Goal: Check status: Check status

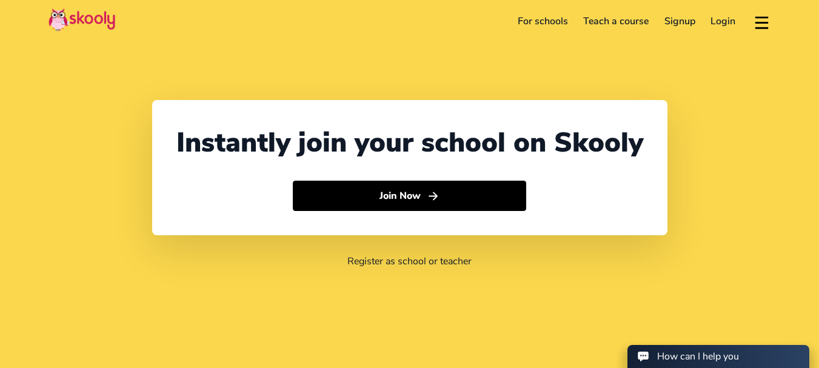
click at [734, 22] on link "Login" at bounding box center [724, 21] width 41 height 19
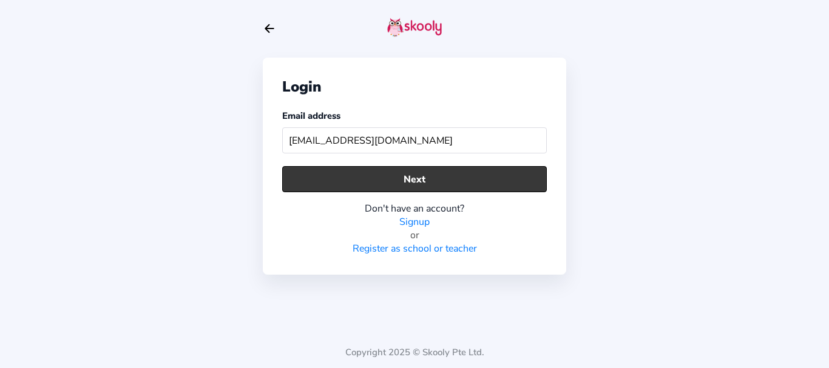
type input "[EMAIL_ADDRESS][DOMAIN_NAME]"
click at [346, 184] on button "Next" at bounding box center [414, 179] width 264 height 26
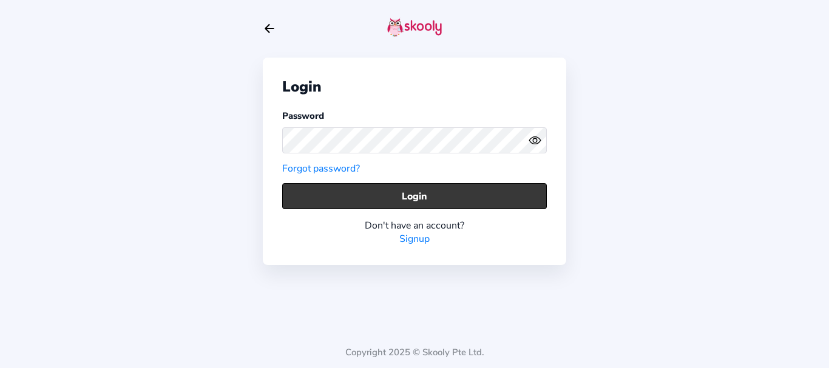
click at [353, 193] on button "Login" at bounding box center [414, 196] width 264 height 26
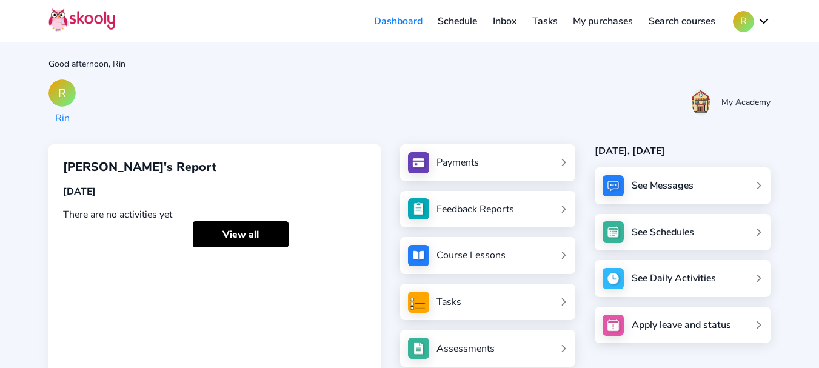
click at [622, 25] on link "My purchases" at bounding box center [603, 21] width 76 height 19
click at [474, 246] on link "Course Lessons" at bounding box center [488, 255] width 160 height 21
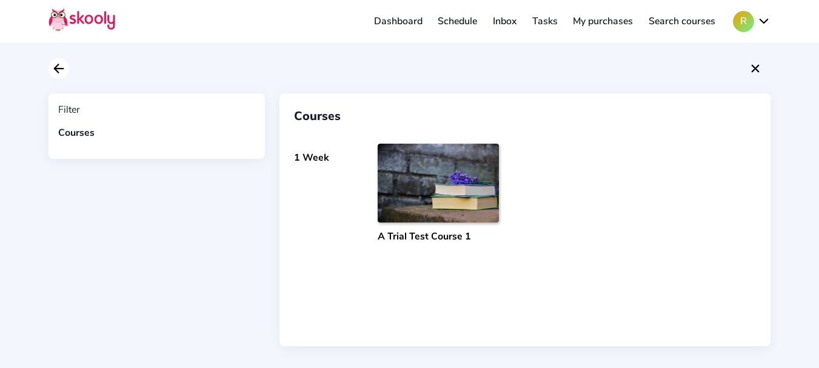
click at [61, 70] on icon "Arrow Back" at bounding box center [59, 68] width 15 height 15
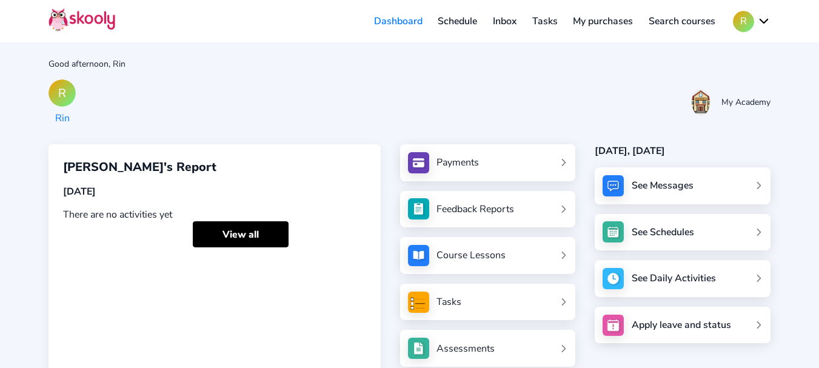
click at [600, 25] on link "My purchases" at bounding box center [603, 21] width 76 height 19
click at [606, 22] on link "My purchases" at bounding box center [603, 21] width 76 height 19
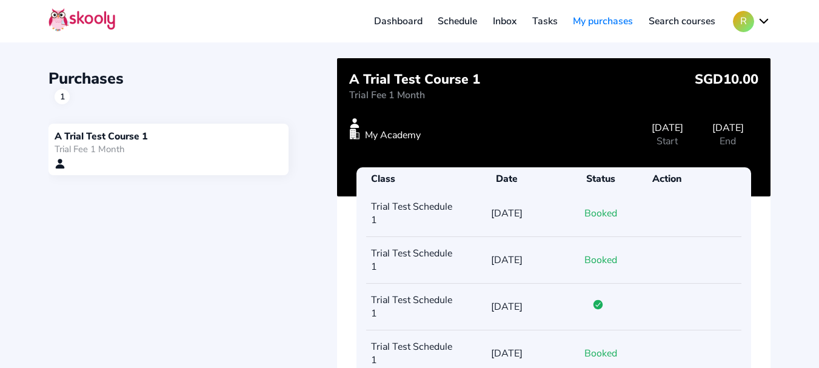
click at [224, 82] on div "Purchases 1" at bounding box center [193, 86] width 289 height 36
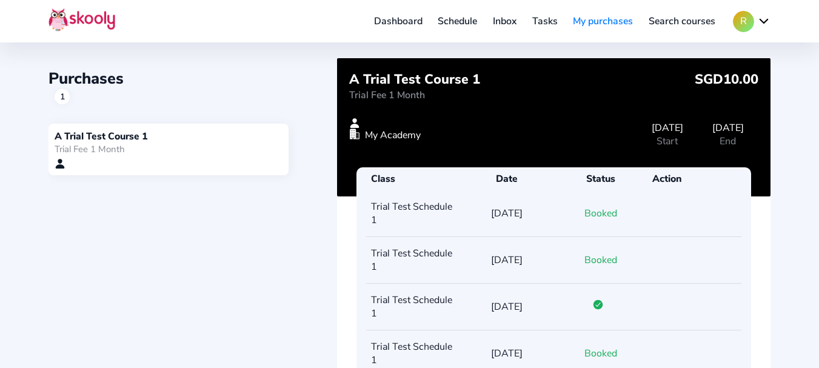
scroll to position [322, 0]
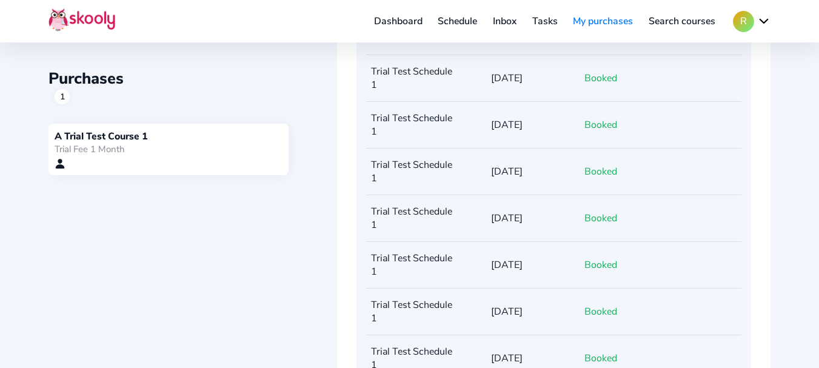
click at [146, 106] on div "Purchases 1 A Trial Test Course 1 Trial Fee 1 Month" at bounding box center [193, 126] width 289 height 117
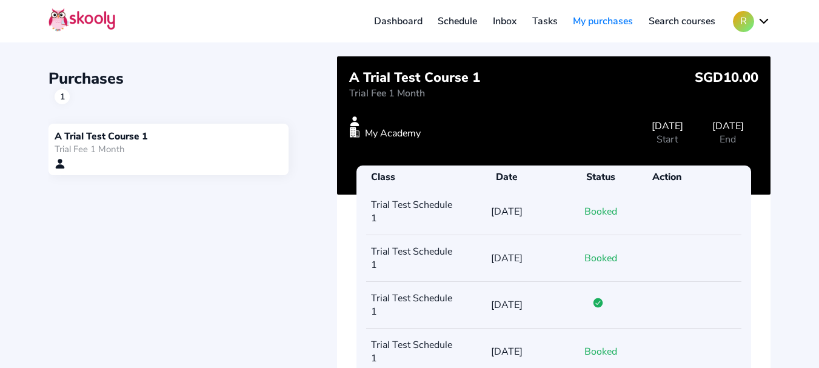
scroll to position [0, 0]
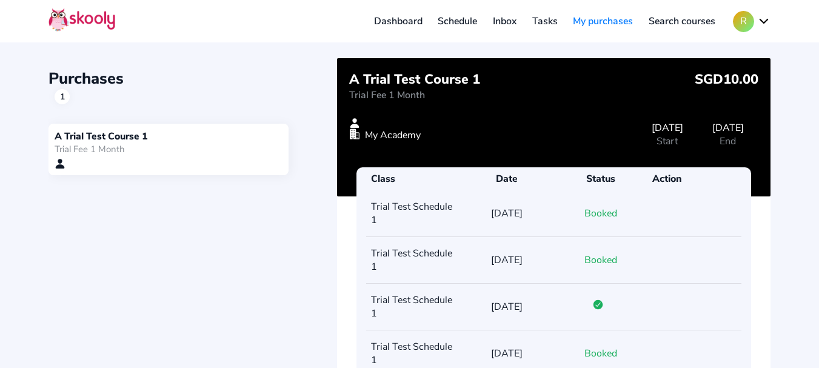
click at [105, 158] on div at bounding box center [169, 163] width 228 height 11
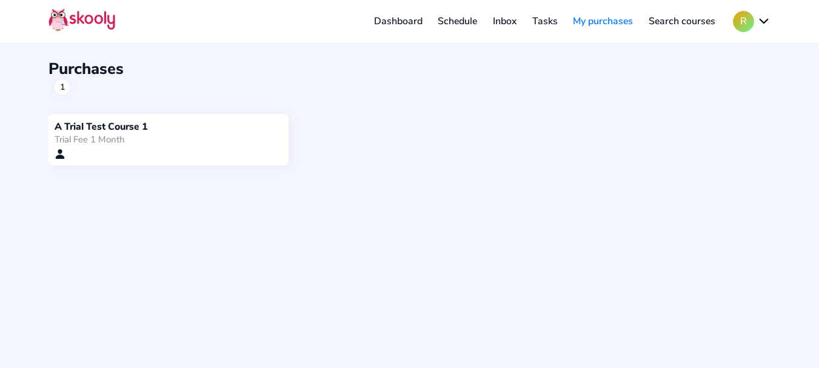
click at [105, 158] on div at bounding box center [169, 154] width 228 height 11
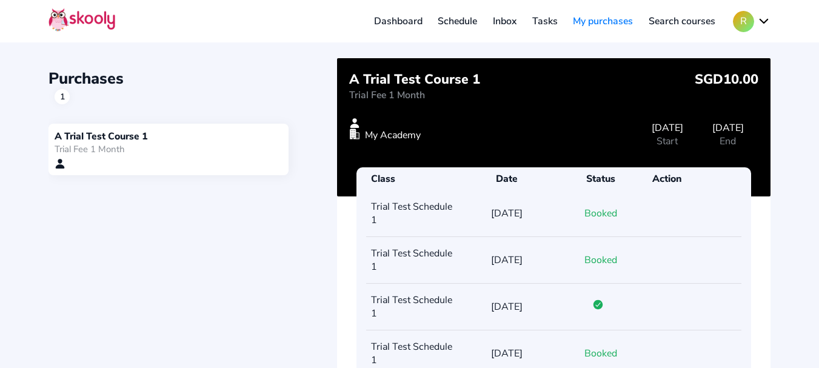
click at [105, 158] on div at bounding box center [169, 163] width 228 height 11
